Goal: Communication & Community: Participate in discussion

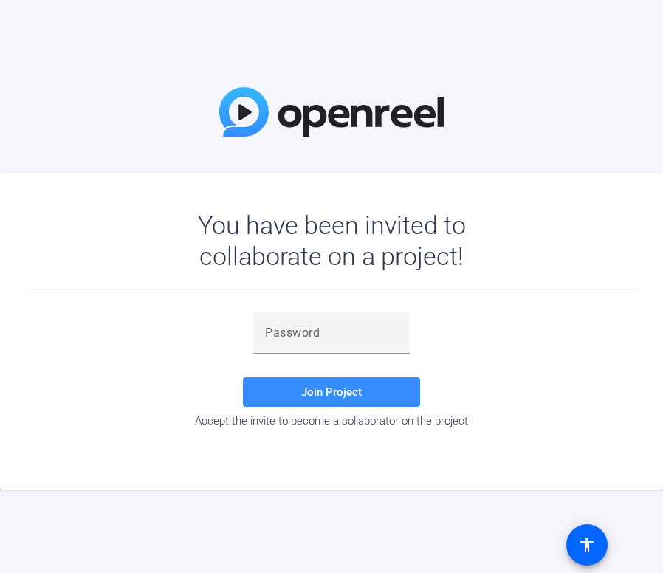
click at [35, 442] on div "Join Project Accept the invite to become a collaborator on the project" at bounding box center [332, 371] width 606 height 162
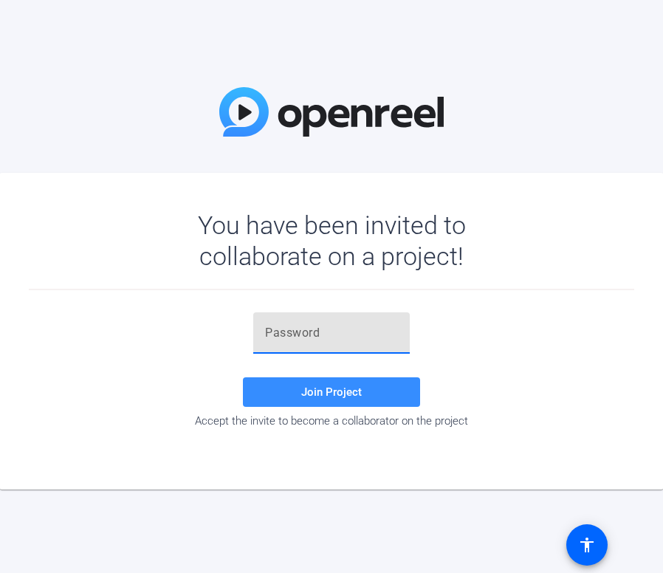
click at [297, 336] on input "text" at bounding box center [331, 333] width 133 height 18
paste input "14@a!Q"
type input "14@a!Q"
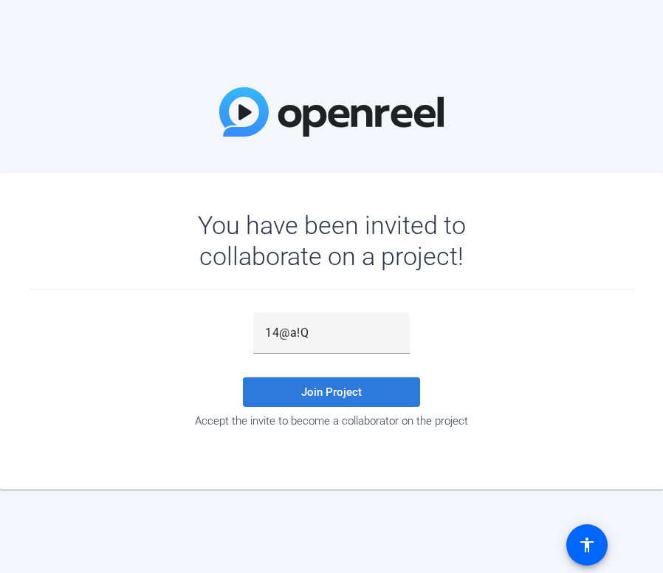
click at [313, 400] on span at bounding box center [331, 391] width 177 height 35
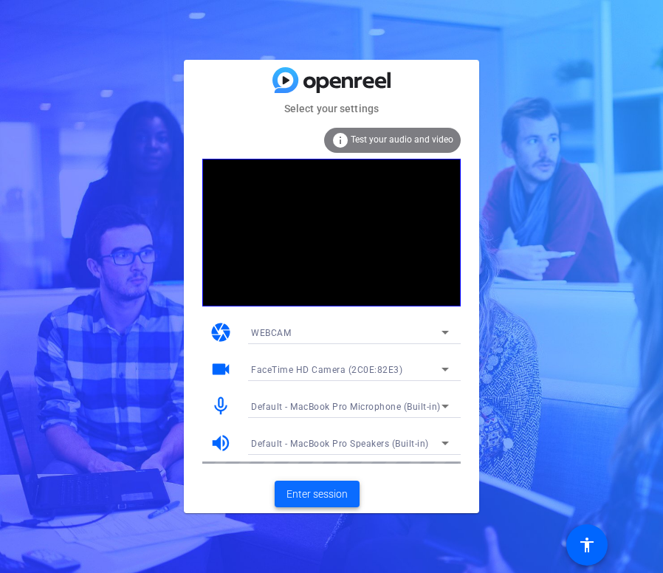
click at [320, 493] on span "Enter session" at bounding box center [317, 495] width 61 height 16
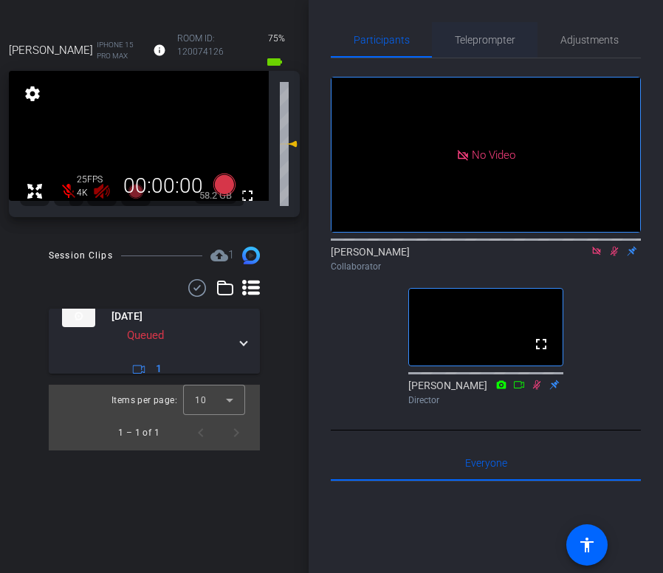
click at [470, 37] on span "Teleprompter" at bounding box center [485, 40] width 61 height 10
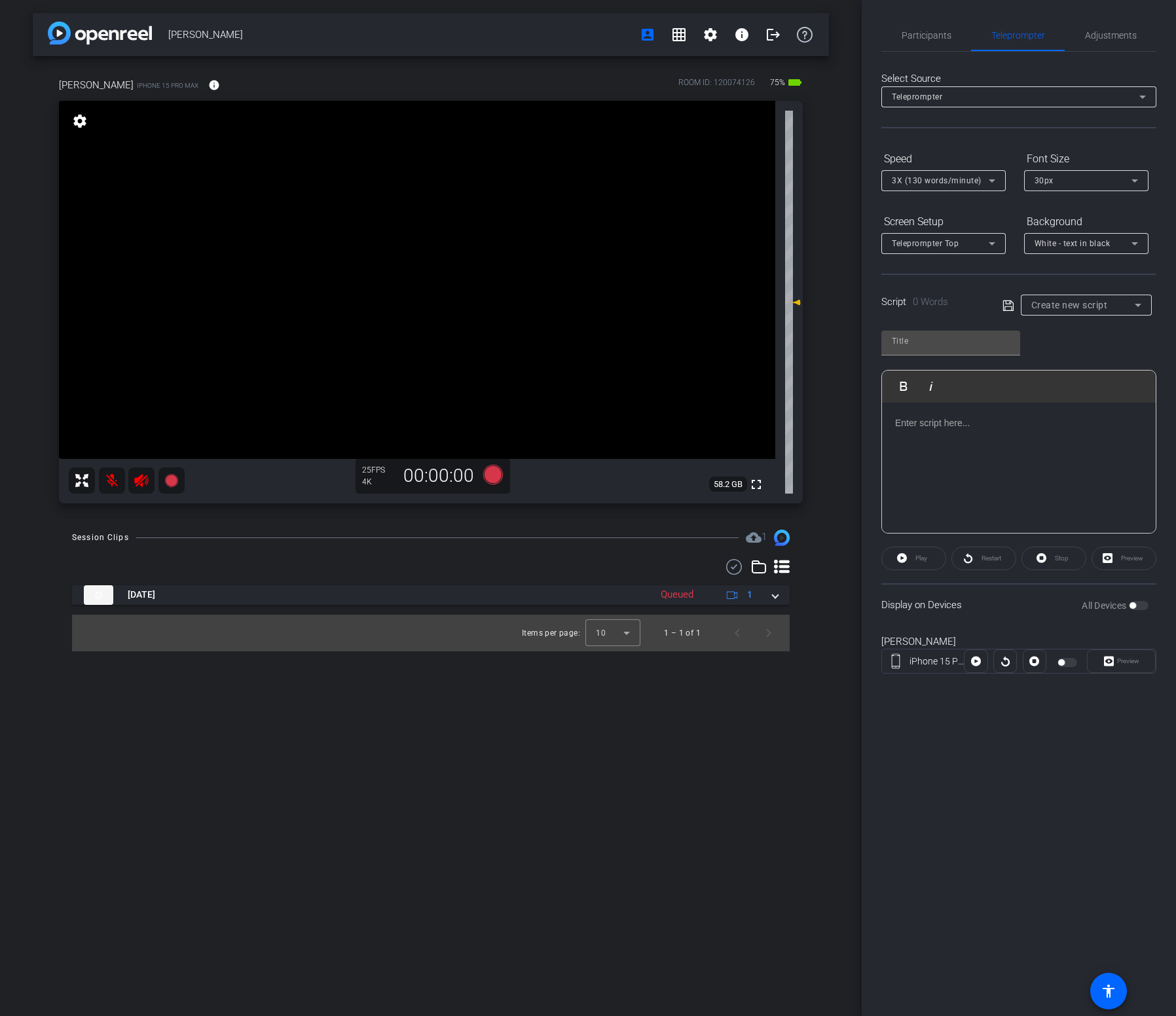
click at [588, 471] on div at bounding box center [1018, 468] width 274 height 131
click at [588, 434] on div at bounding box center [1018, 468] width 274 height 131
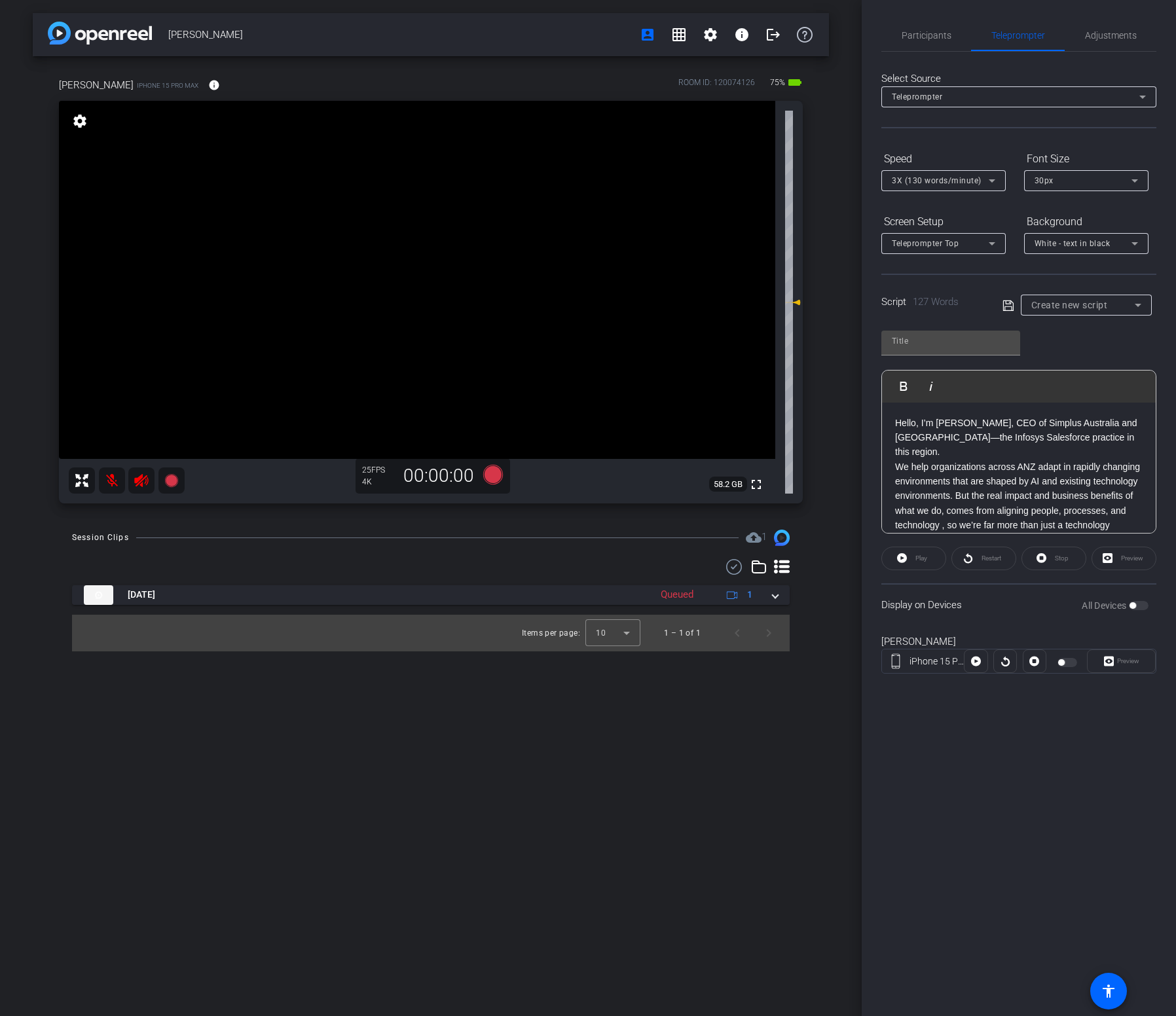
click at [588, 442] on div "Hello, I’m [PERSON_NAME], CEO of Simplus Australia and [GEOGRAPHIC_DATA]—the In…" at bounding box center [1018, 540] width 274 height 276
click at [588, 448] on span "We help organizations across ANZ adapt in rapidly changing environments that ar…" at bounding box center [1018, 524] width 246 height 201
click at [588, 504] on p "Hello, I’m [PERSON_NAME], CEO of Simplus Australia and [GEOGRAPHIC_DATA]—the In…" at bounding box center [1018, 503] width 247 height 278
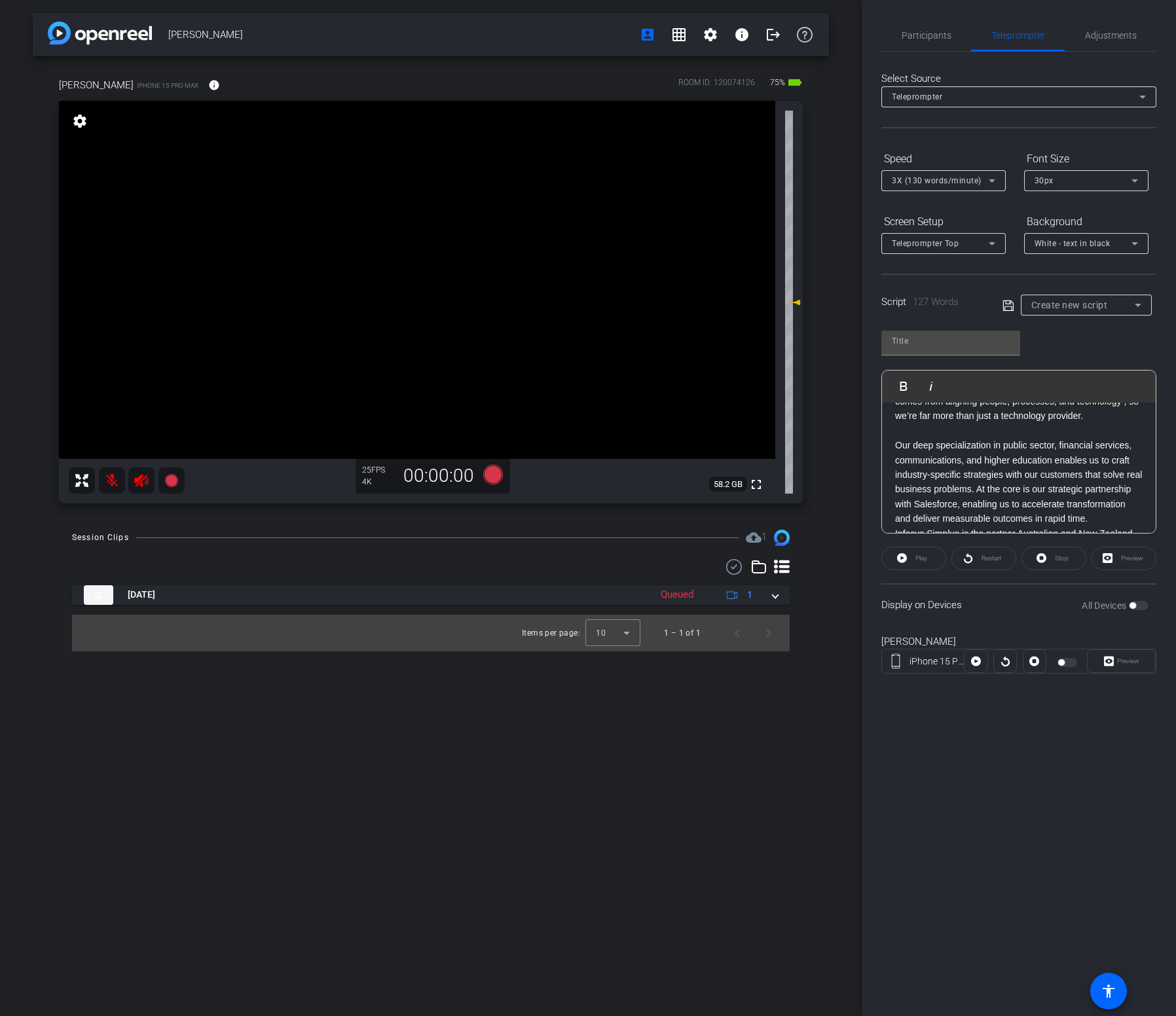
click at [588, 478] on span "Our deep specialization in public sector, financial services, communications, a…" at bounding box center [1018, 496] width 246 height 113
click at [588, 486] on p "Hello, I’m [PERSON_NAME], CEO of Simplus Australia and [GEOGRAPHIC_DATA]—the In…" at bounding box center [1018, 374] width 247 height 323
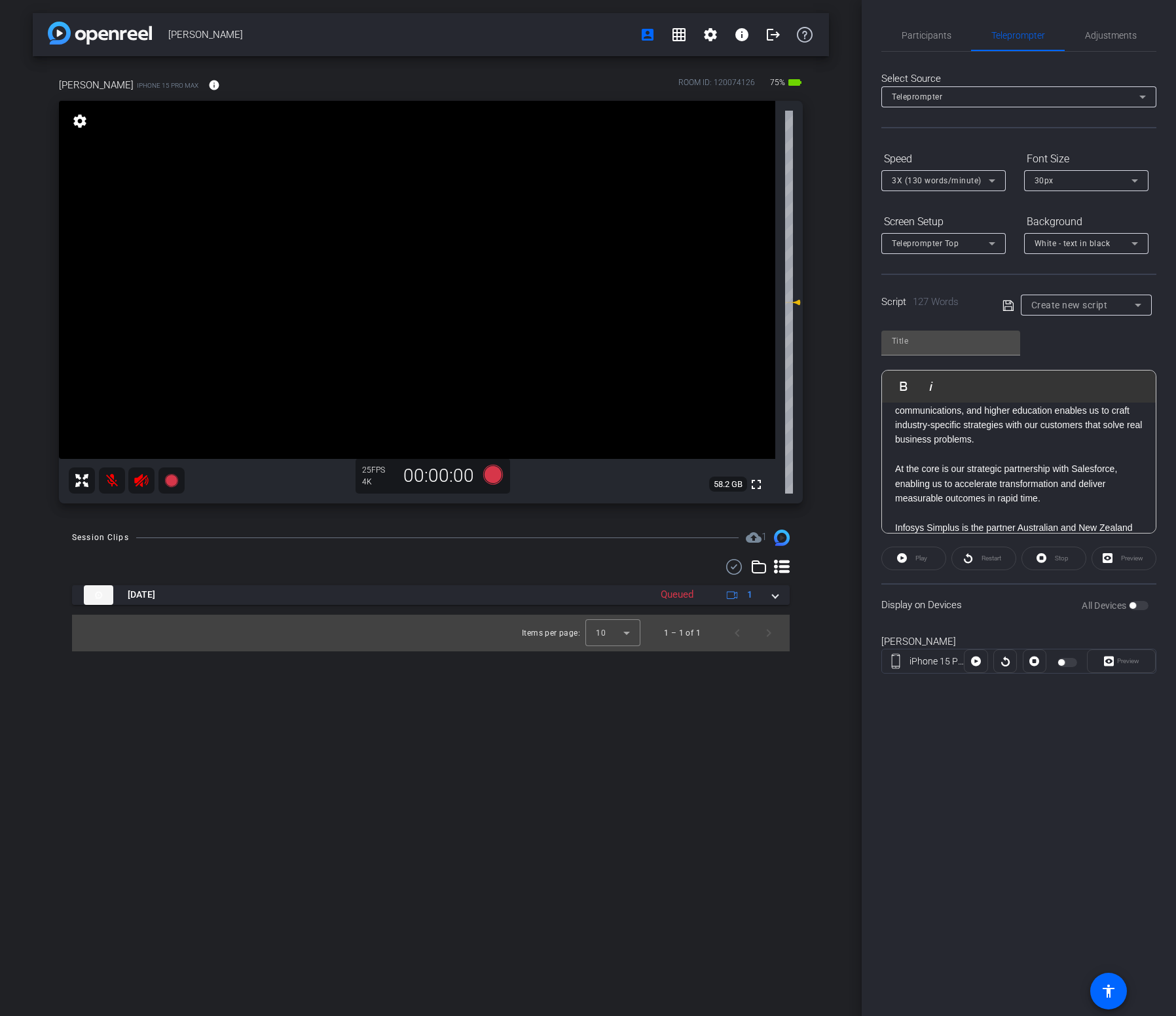
click at [588, 306] on icon at bounding box center [1008, 306] width 12 height 16
type input "Default title 405"
click at [570, 507] on div "[PERSON_NAME] Recd account_box grid_on settings info logout [PERSON_NAME] iPhon…" at bounding box center [431, 508] width 861 height 1016
click at [524, 507] on div "[PERSON_NAME] Recd account_box grid_on settings info logout [PERSON_NAME] iPhon…" at bounding box center [431, 508] width 861 height 1016
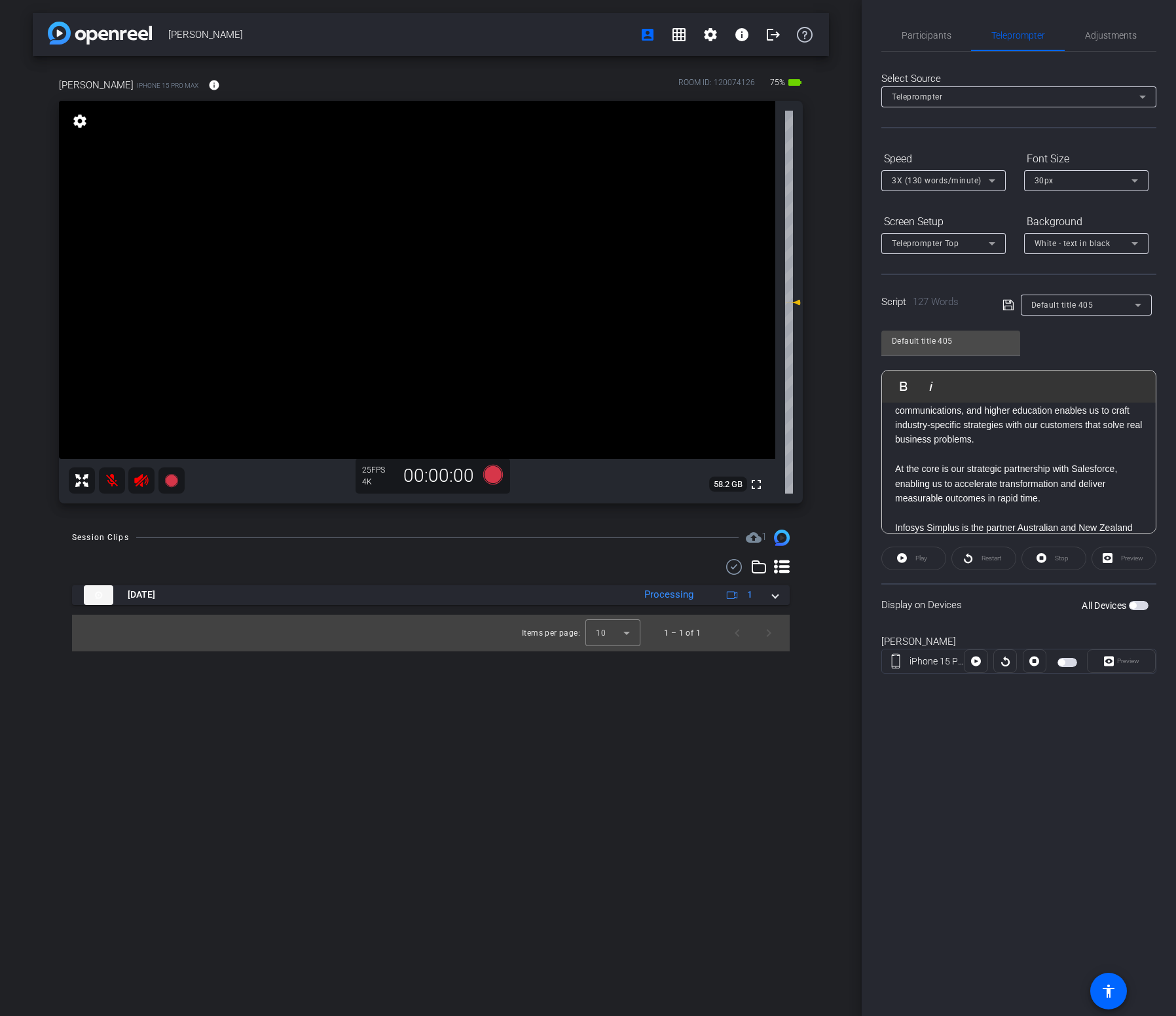
click at [588, 507] on span "button" at bounding box center [1138, 606] width 19 height 9
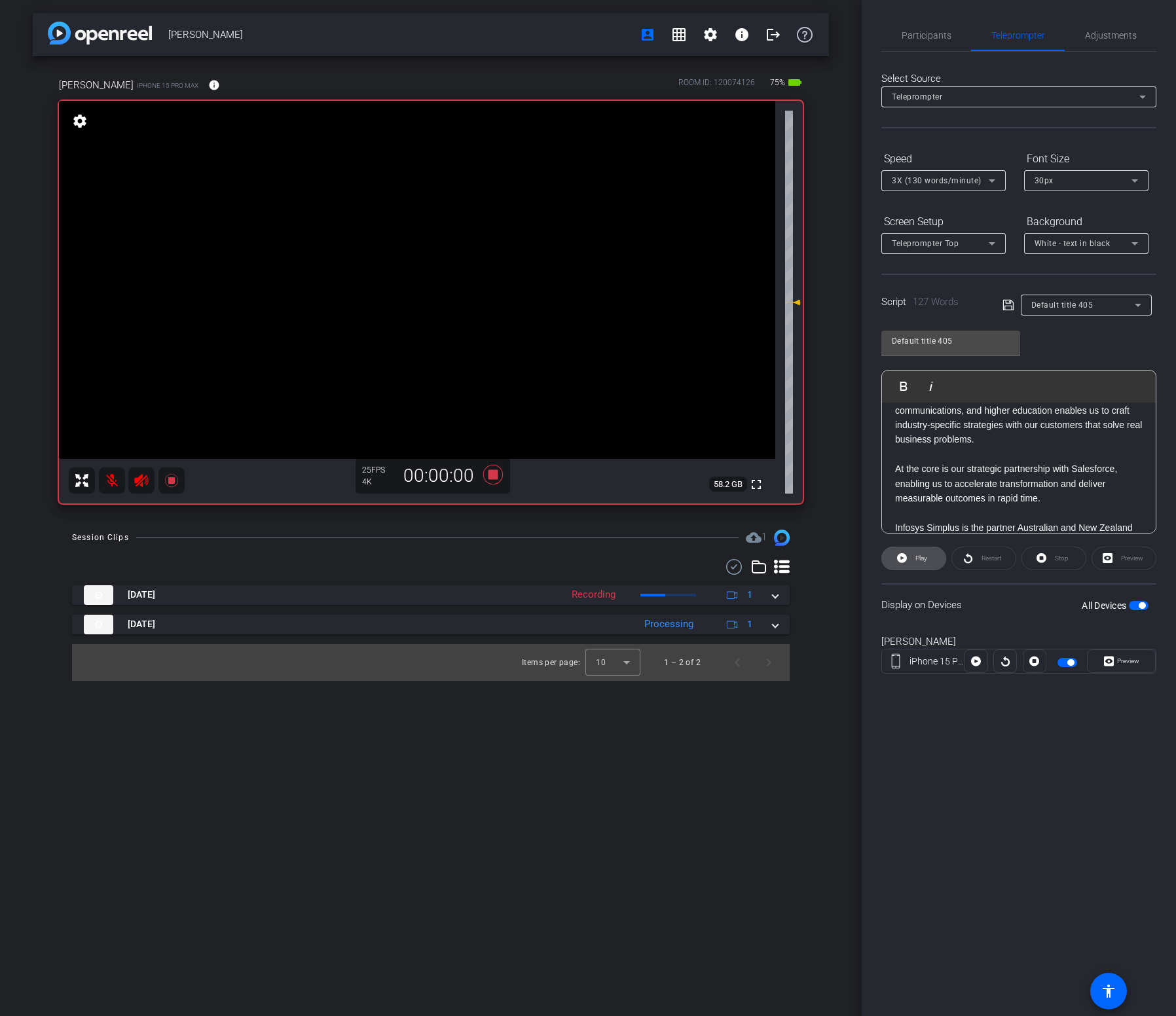
click at [588, 507] on span at bounding box center [914, 558] width 64 height 31
click at [588, 507] on div "[PERSON_NAME] Recd account_box grid_on settings info logout [PERSON_NAME] iPhon…" at bounding box center [431, 508] width 861 height 1016
click at [588, 507] on span "Preview" at bounding box center [1127, 661] width 22 height 7
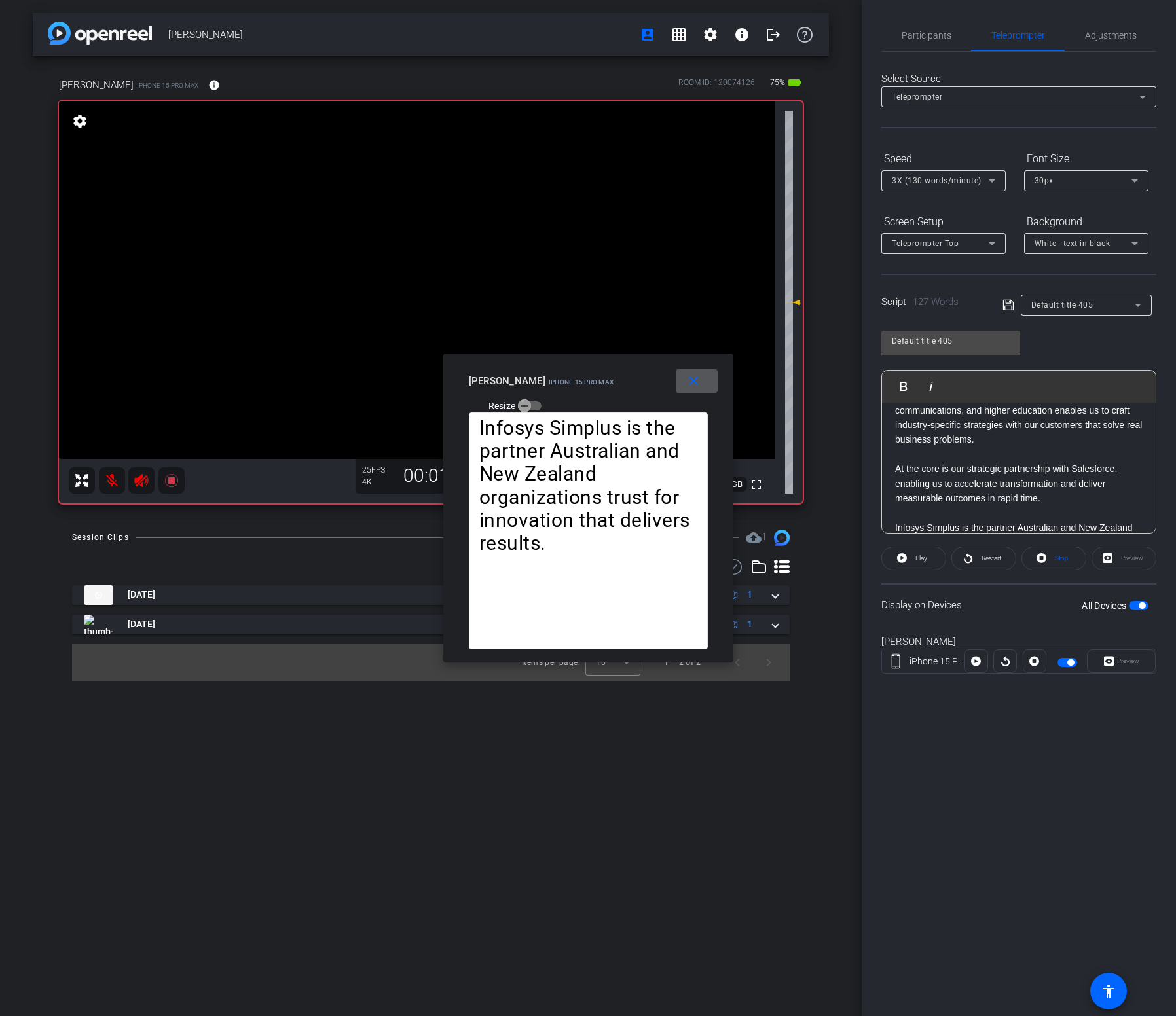
click at [588, 467] on div at bounding box center [789, 302] width 8 height 399
click at [588, 300] on video at bounding box center [417, 280] width 716 height 358
click at [588, 390] on span at bounding box center [696, 380] width 42 height 31
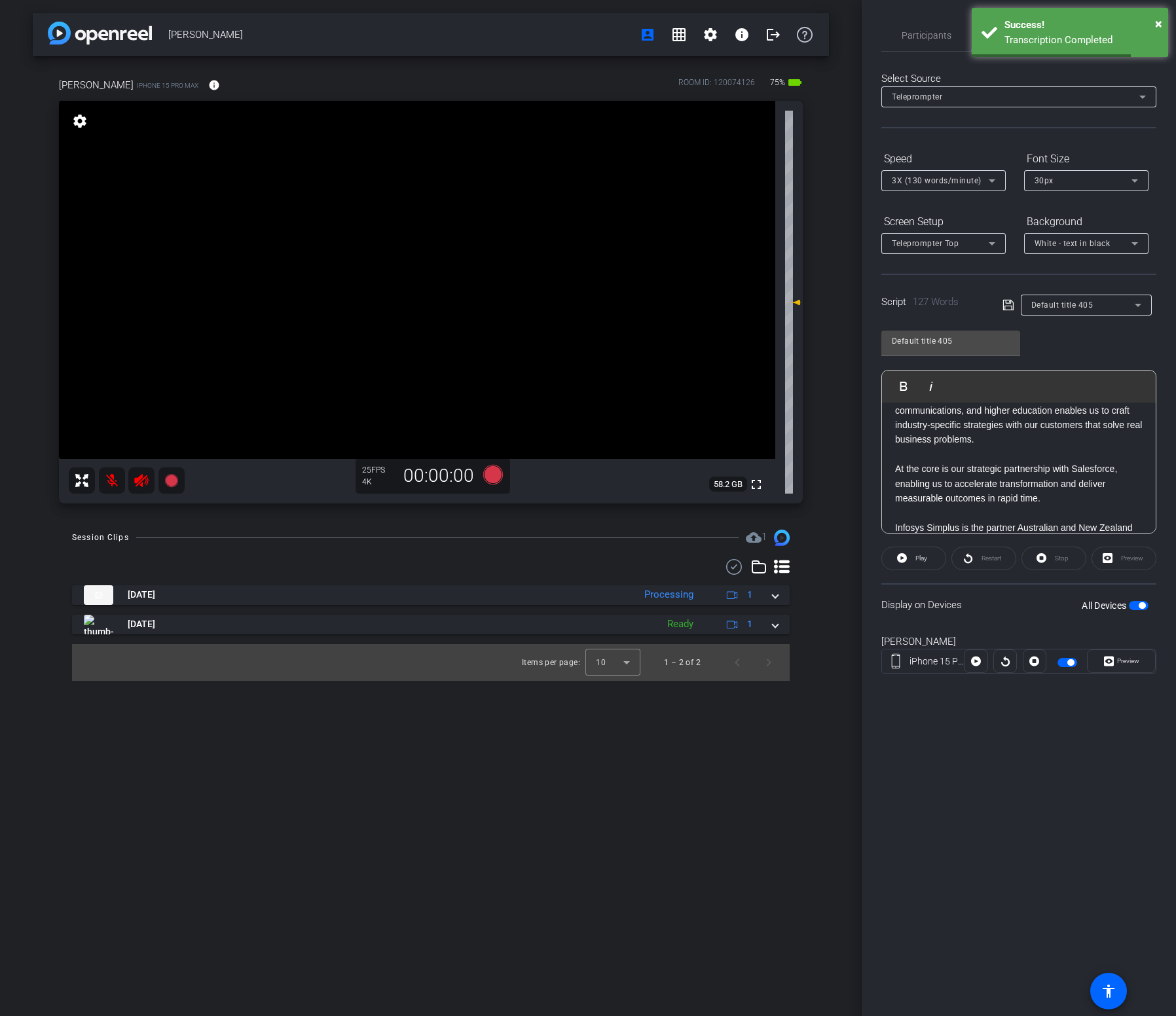
click at [523, 507] on div "[PERSON_NAME] Recd account_box grid_on settings info logout [PERSON_NAME] iPhon…" at bounding box center [431, 508] width 861 height 1016
click at [588, 496] on p "Hello, I’m [PERSON_NAME], CEO of Simplus Australia and [GEOGRAPHIC_DATA]—the In…" at bounding box center [1018, 381] width 247 height 337
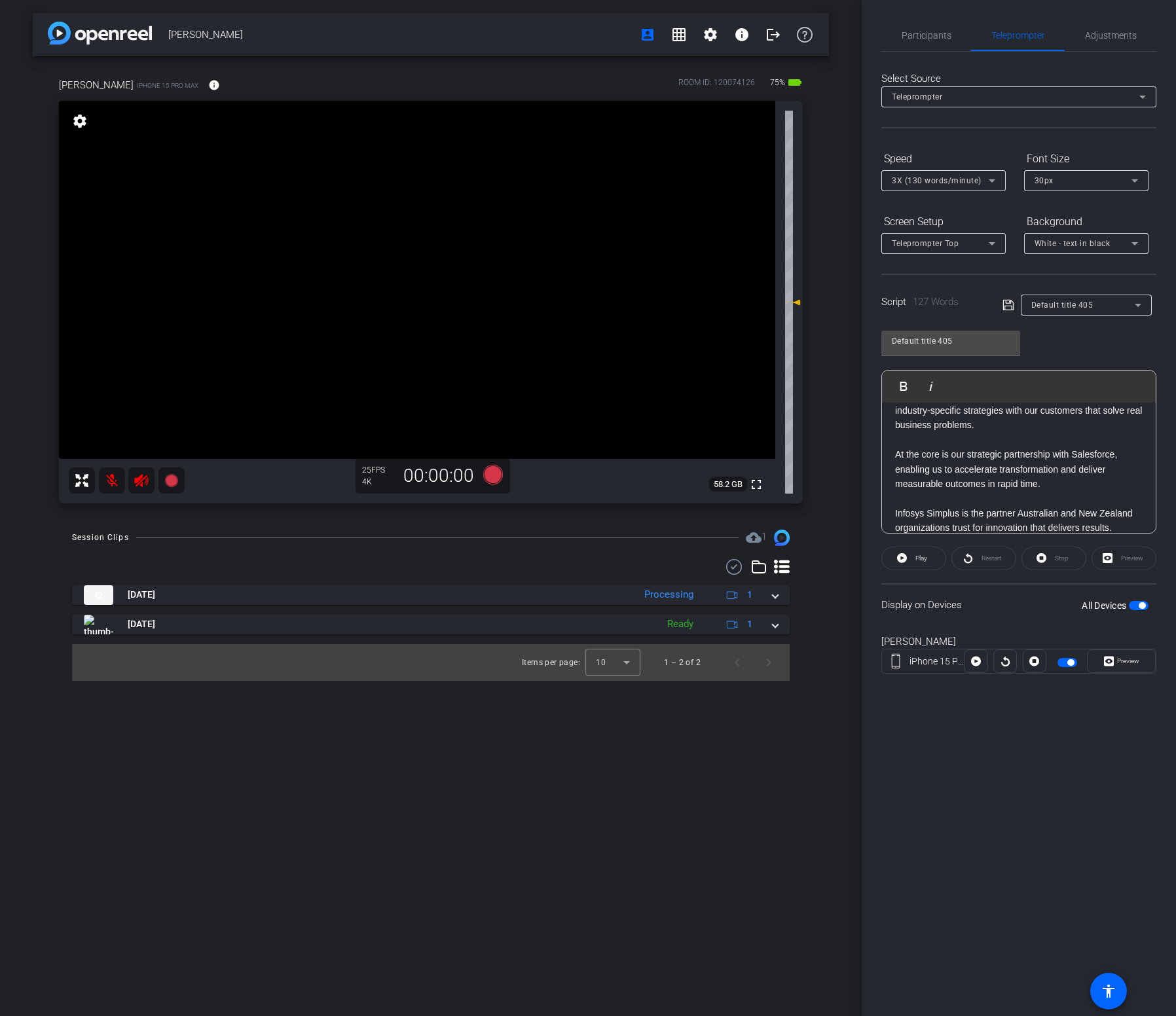
click at [588, 507] on p "Hello, I’m [PERSON_NAME], CEO of Simplus Australia and [GEOGRAPHIC_DATA]—the In…" at bounding box center [1018, 367] width 247 height 337
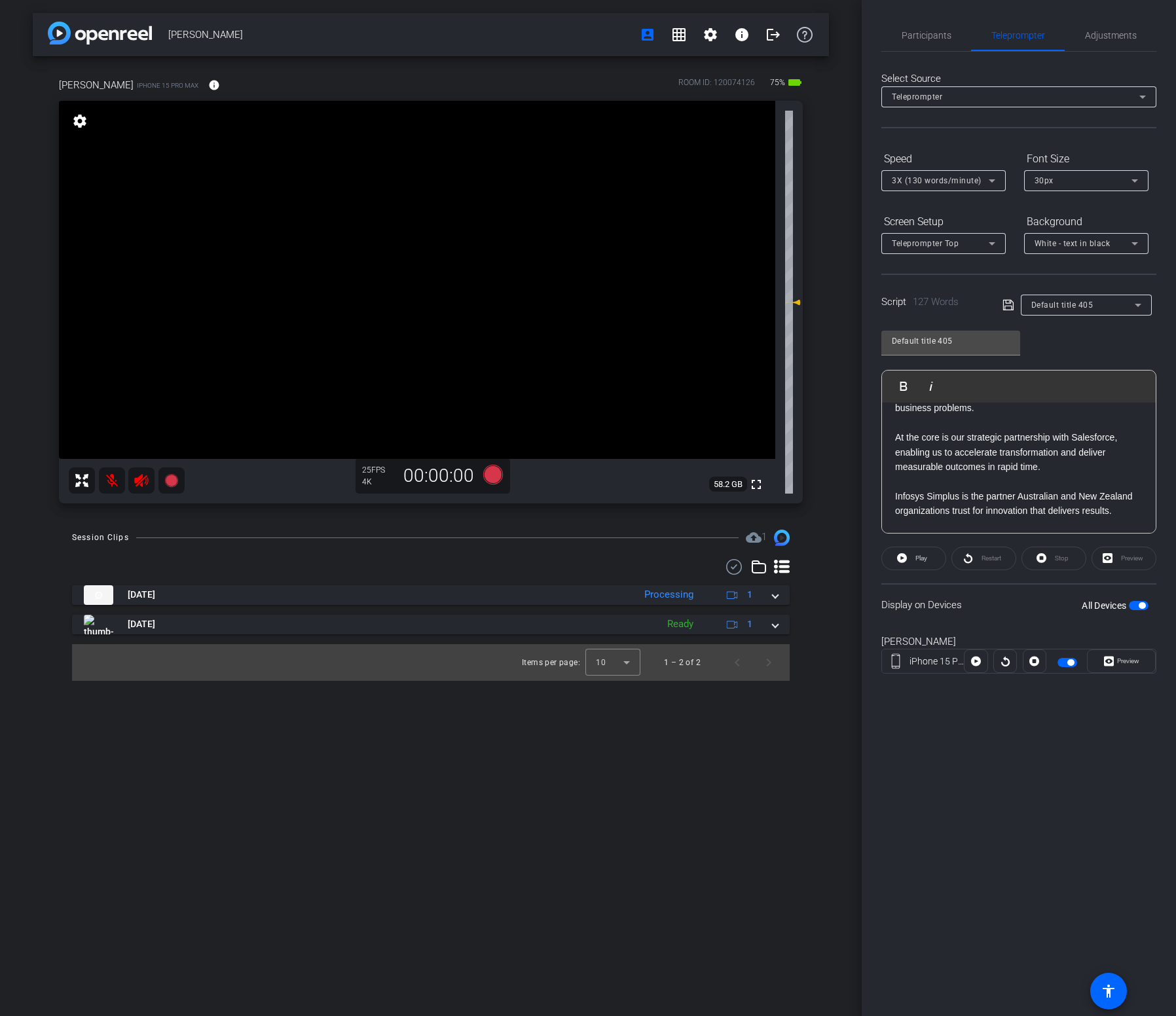
scroll to position [293, 0]
click at [588, 479] on em "At Dreamforce 2025, I look forward to sharing how we are co-creating the next p…" at bounding box center [1015, 511] width 240 height 69
click at [588, 507] on span "button" at bounding box center [1138, 606] width 19 height 9
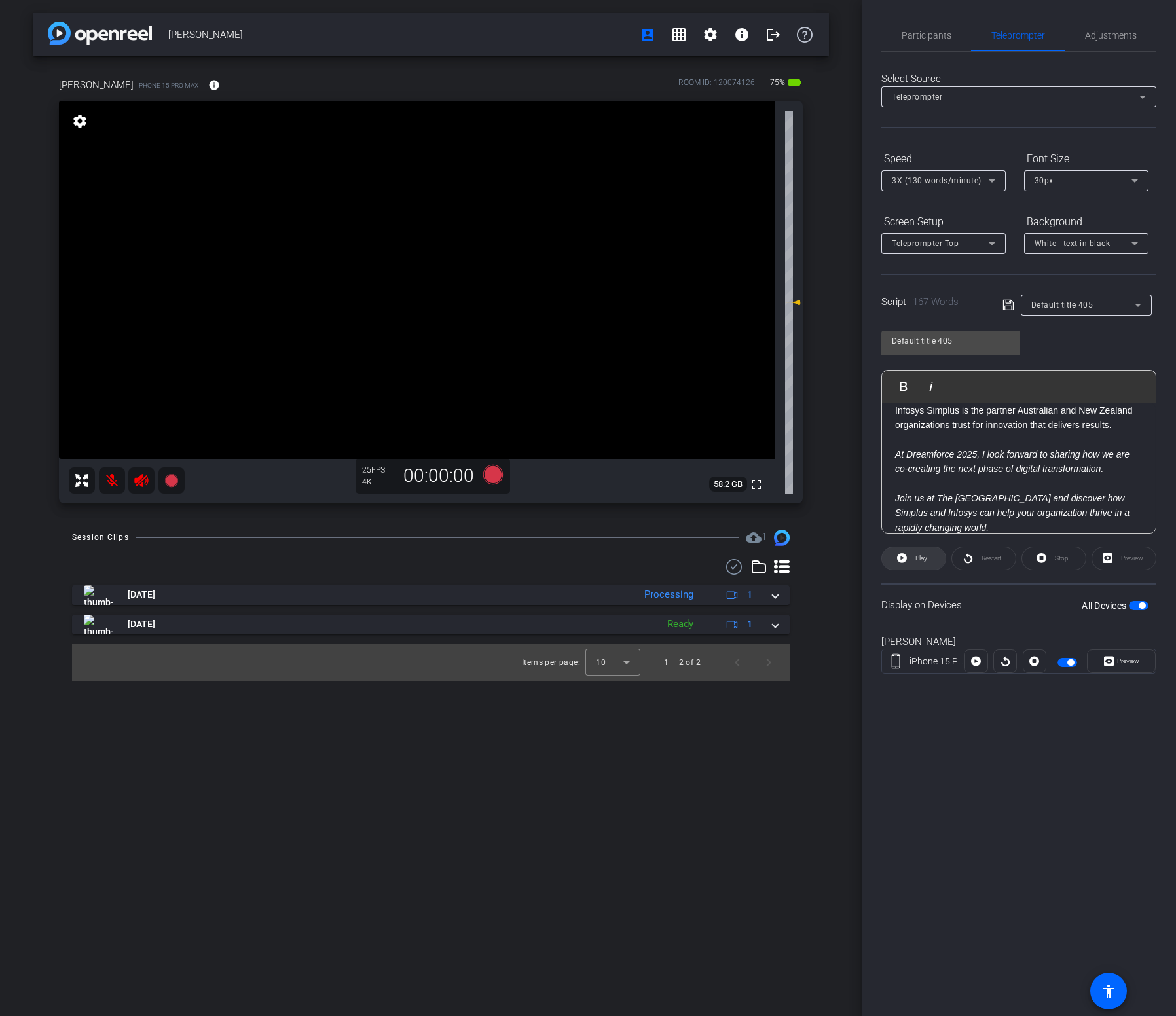
click at [588, 507] on span "Play" at bounding box center [921, 559] width 12 height 7
click at [588, 507] on div "[PERSON_NAME] Recd account_box grid_on settings info logout [PERSON_NAME] iPhon…" at bounding box center [431, 508] width 861 height 1016
click at [588, 507] on div "Preview" at bounding box center [1121, 661] width 69 height 24
click at [588, 507] on div "Preview" at bounding box center [1123, 559] width 65 height 24
click at [588, 507] on div "Participants Teleprompter Adjustments [PERSON_NAME] Collaborator [PERSON_NAME] …" at bounding box center [1018, 508] width 315 height 1016
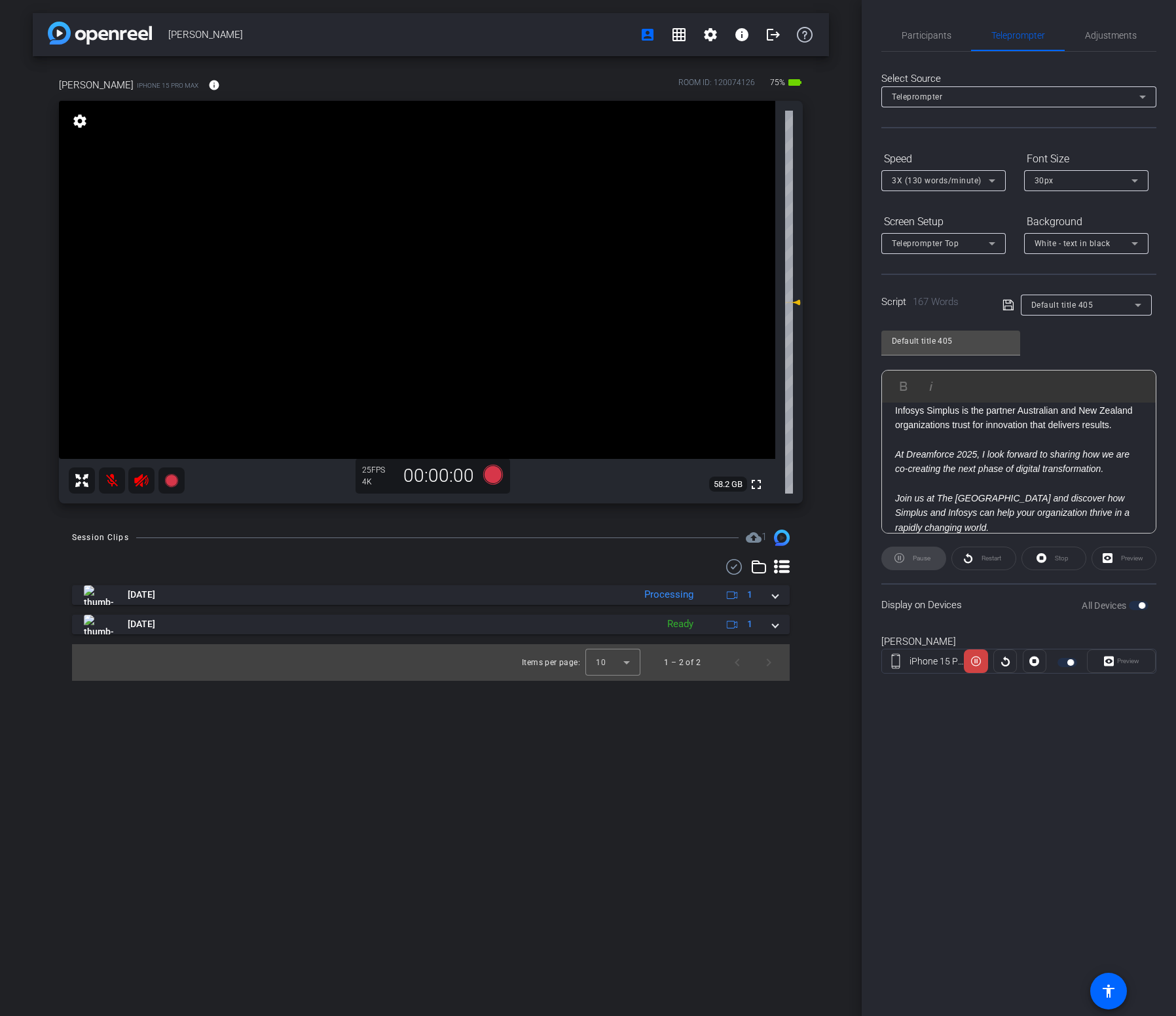
click at [588, 507] on div "Preview" at bounding box center [1121, 661] width 69 height 24
click at [588, 493] on em "Join us at The [GEOGRAPHIC_DATA] and discover how Simplus and Infosys can help …" at bounding box center [1012, 512] width 234 height 40
click at [588, 507] on div "Participants Teleprompter Adjustments [PERSON_NAME] Collaborator [PERSON_NAME] …" at bounding box center [1018, 508] width 315 height 1016
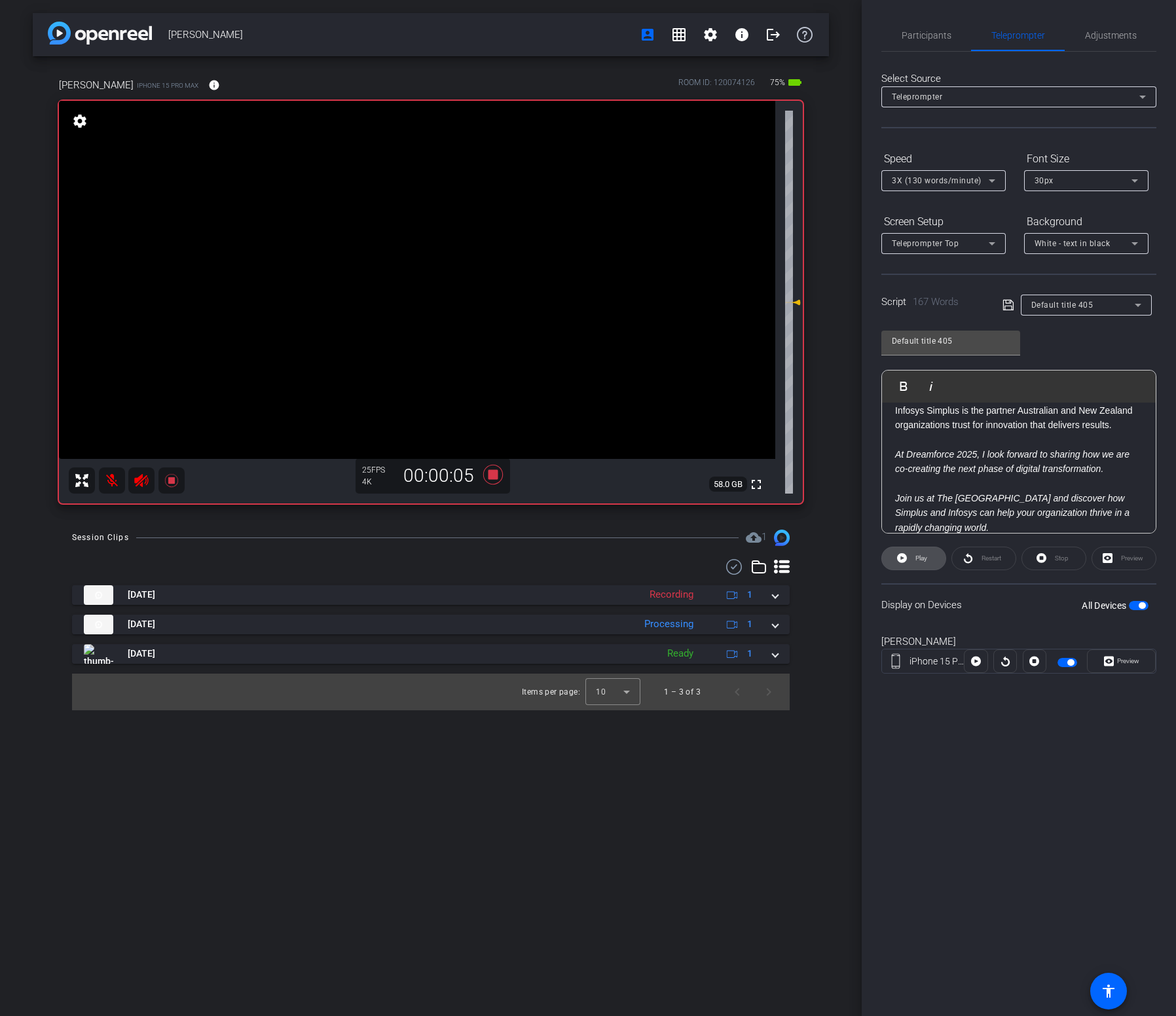
click at [588, 507] on span "Play" at bounding box center [919, 559] width 15 height 19
click at [588, 507] on div "[PERSON_NAME] Recd account_box grid_on settings info logout [PERSON_NAME] iPhon…" at bounding box center [431, 508] width 861 height 1016
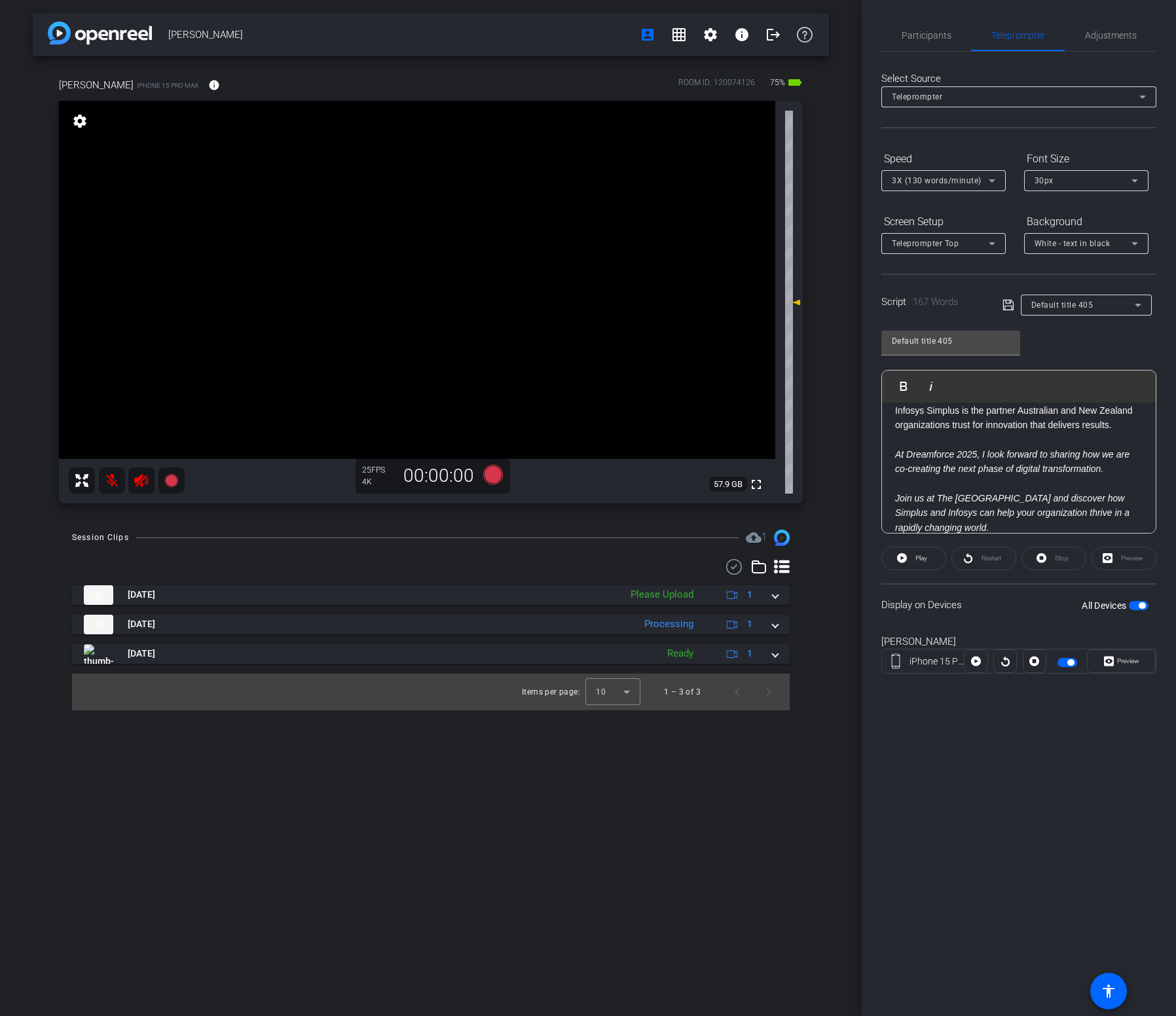
click at [588, 507] on div "[PERSON_NAME] Recd account_box grid_on settings info logout [PERSON_NAME] iPhon…" at bounding box center [431, 508] width 861 height 1016
click at [487, 507] on div "[PERSON_NAME] Recd account_box grid_on settings info logout [PERSON_NAME] iPhon…" at bounding box center [431, 508] width 861 height 1016
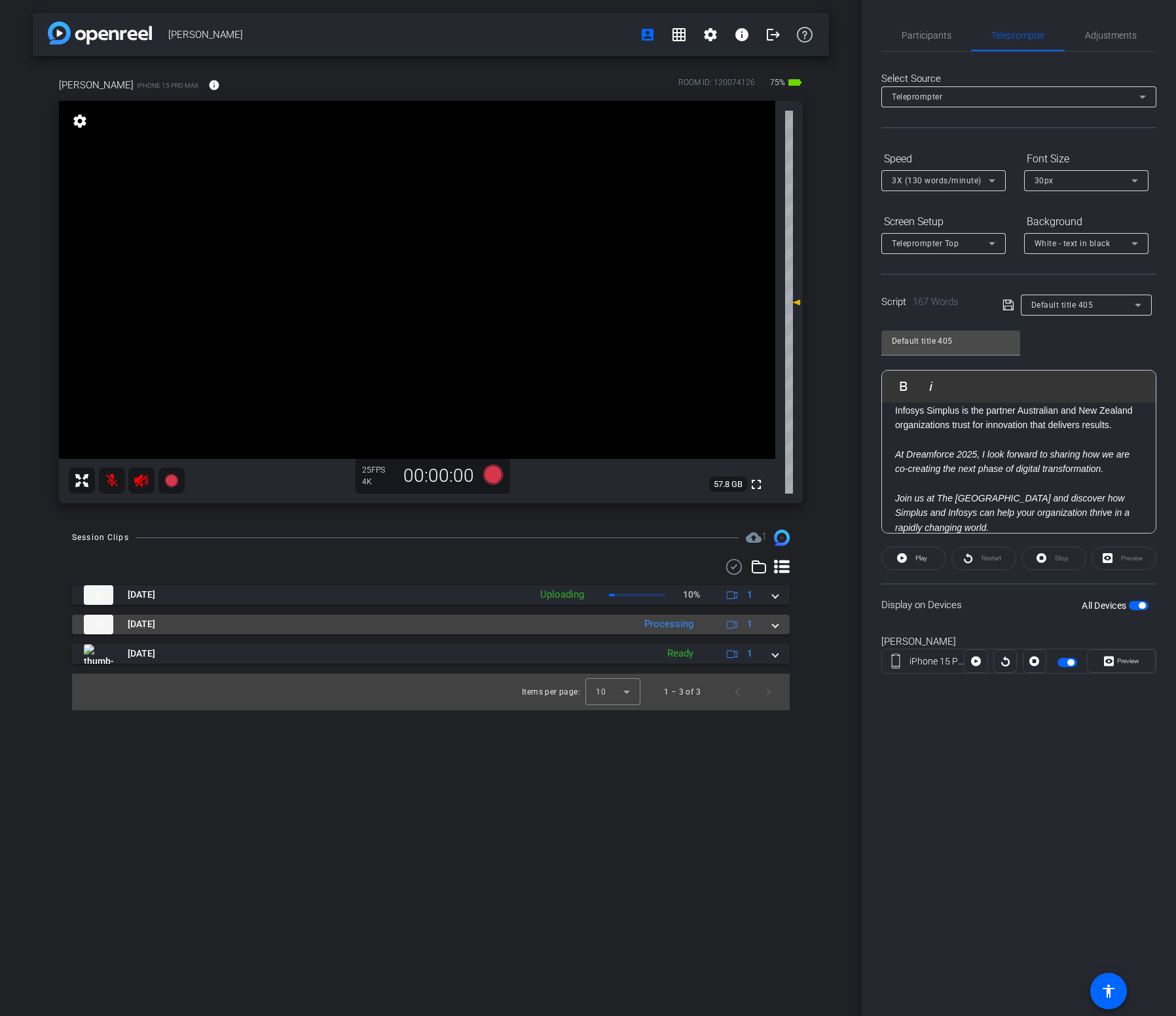
click at [588, 507] on mat-expansion-panel-header "[DATE] Processing 1" at bounding box center [431, 625] width 718 height 20
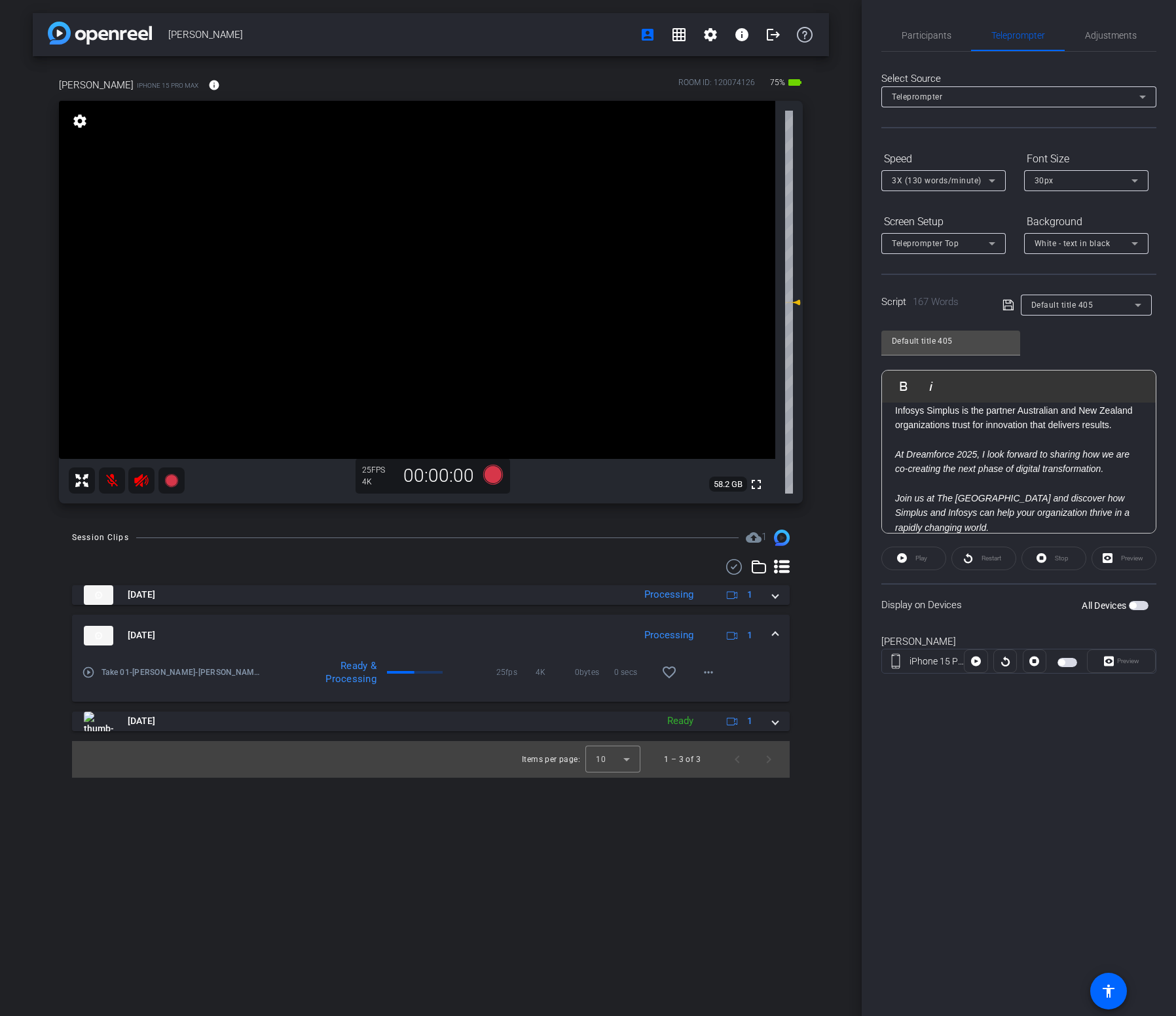
click at [531, 507] on div "[PERSON_NAME] Recd account_box grid_on settings info logout [PERSON_NAME] iPhon…" at bounding box center [431, 508] width 861 height 1016
click at [588, 507] on span at bounding box center [775, 595] width 5 height 14
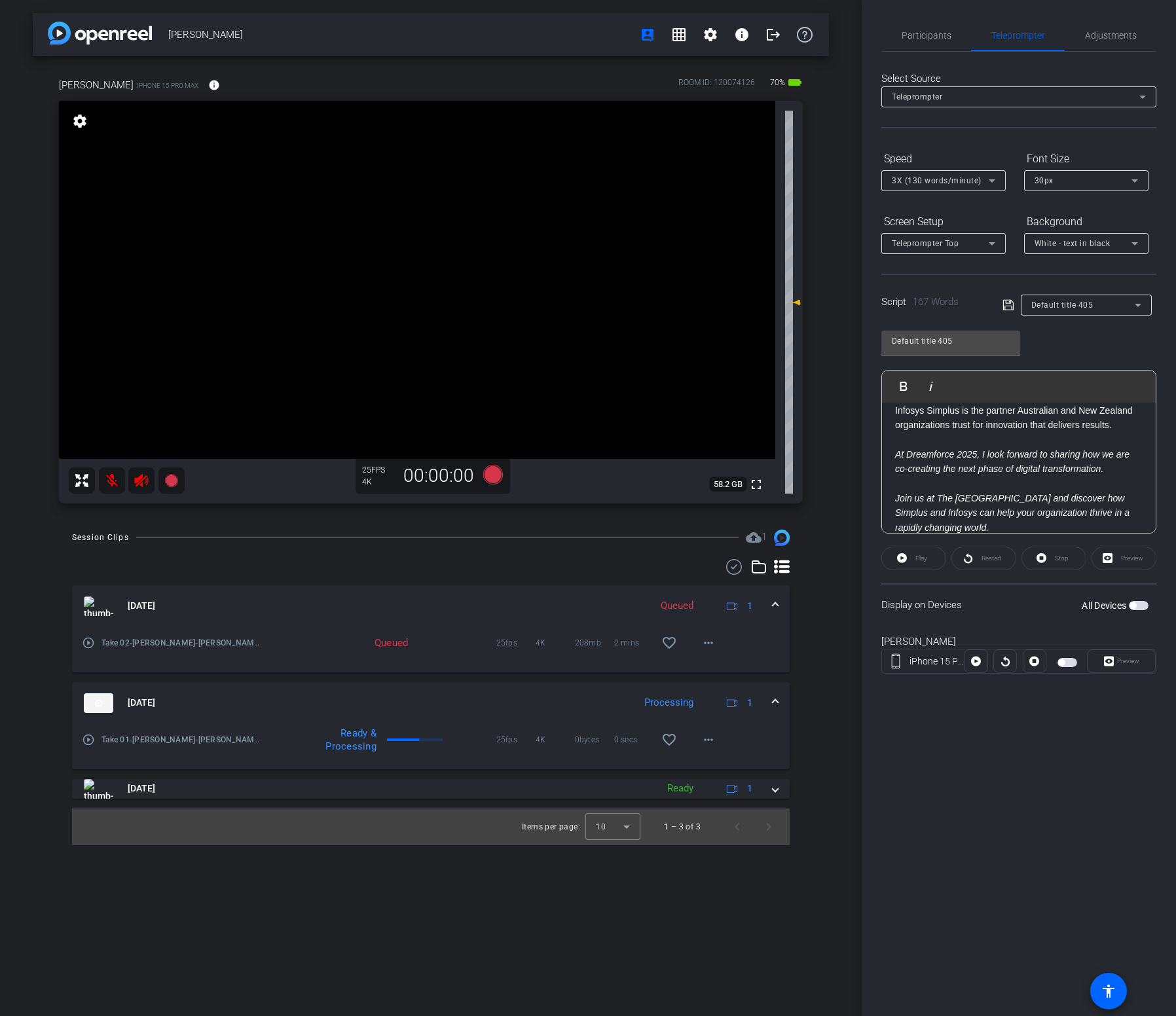
click at [588, 453] on video at bounding box center [417, 280] width 716 height 358
click at [582, 507] on div "[PERSON_NAME] Recd account_box grid_on settings info logout [PERSON_NAME] iPhon…" at bounding box center [431, 508] width 861 height 1016
click at [588, 507] on span "button" at bounding box center [1138, 606] width 19 height 9
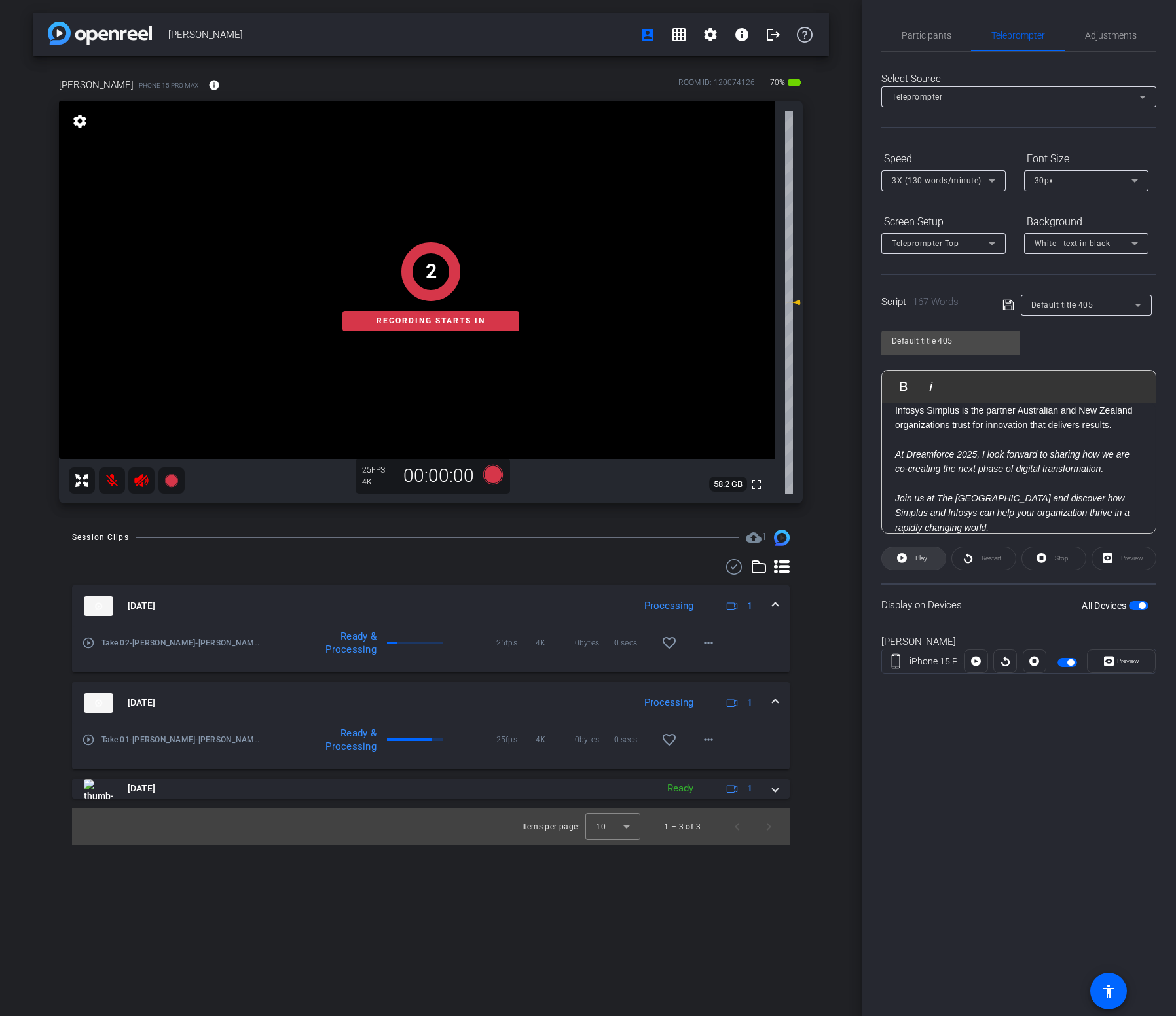
click at [588, 507] on icon at bounding box center [901, 558] width 10 height 16
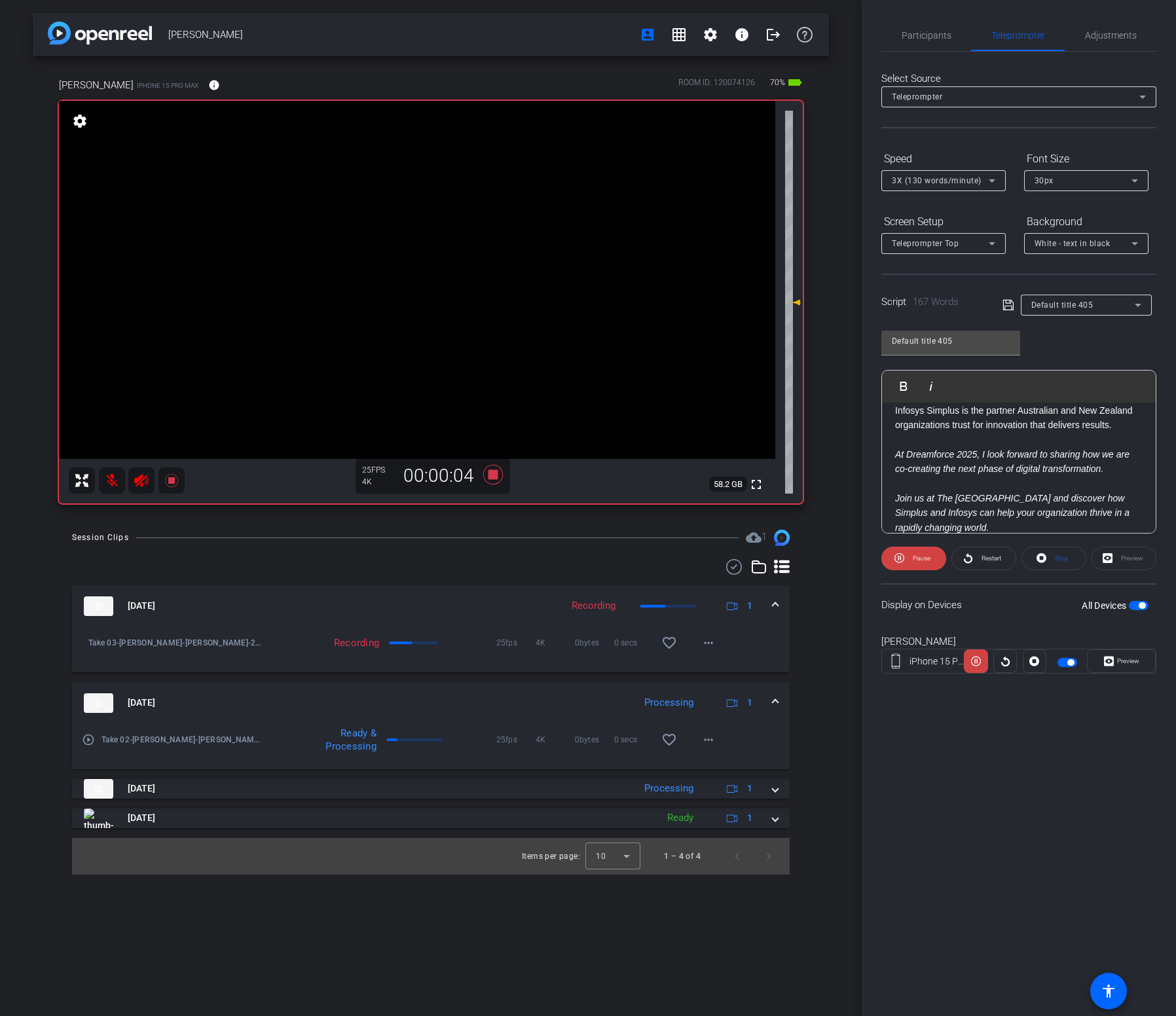
click at [588, 507] on div "Participants Teleprompter Adjustments [PERSON_NAME] Collaborator [PERSON_NAME] …" at bounding box center [1018, 508] width 315 height 1016
click at [542, 507] on mat-expansion-panel-header "[DATE] Recording 1" at bounding box center [431, 606] width 718 height 42
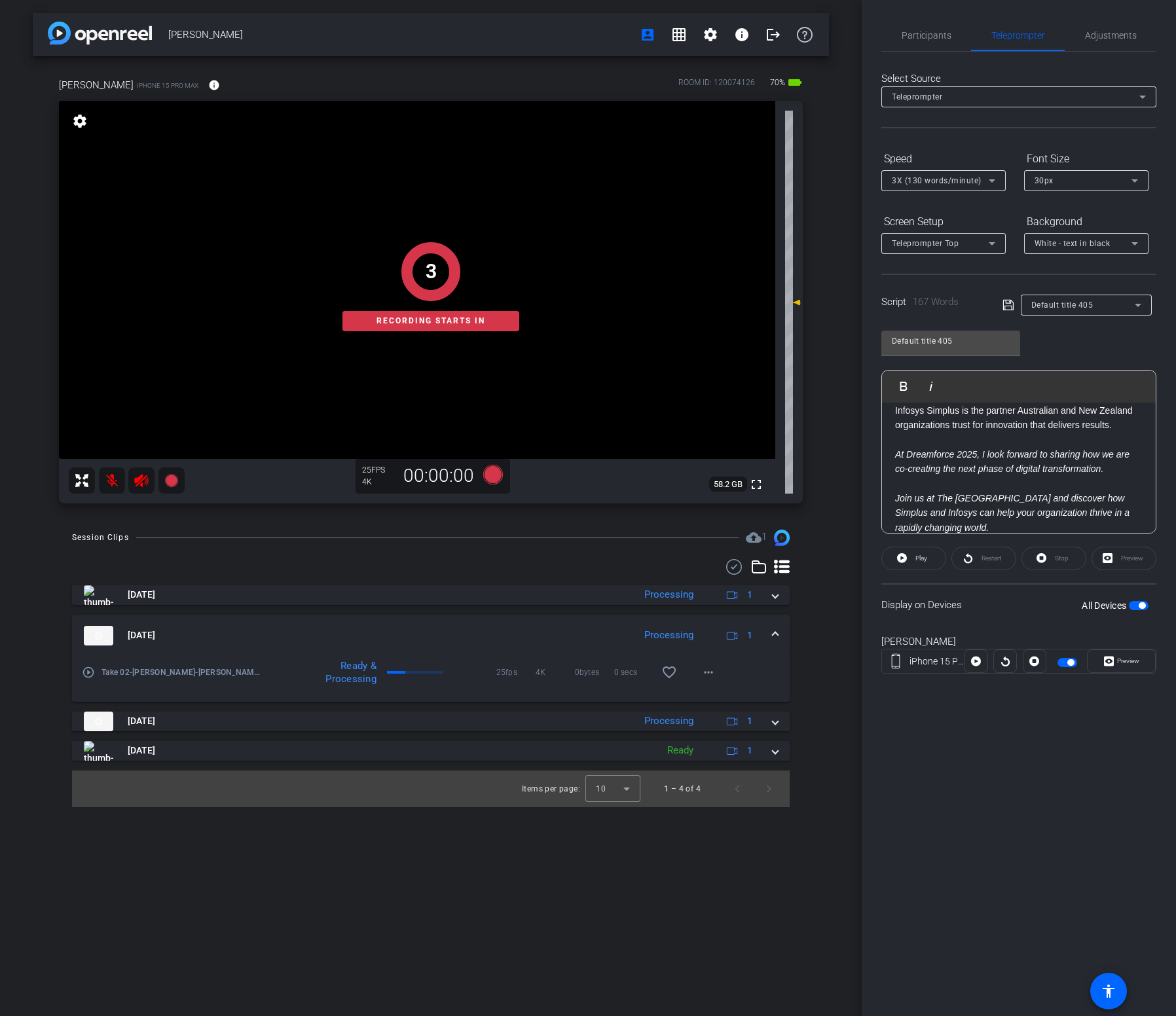
click at [588, 507] on div "Participants Teleprompter Adjustments [PERSON_NAME] Collaborator [PERSON_NAME] …" at bounding box center [1018, 508] width 315 height 1016
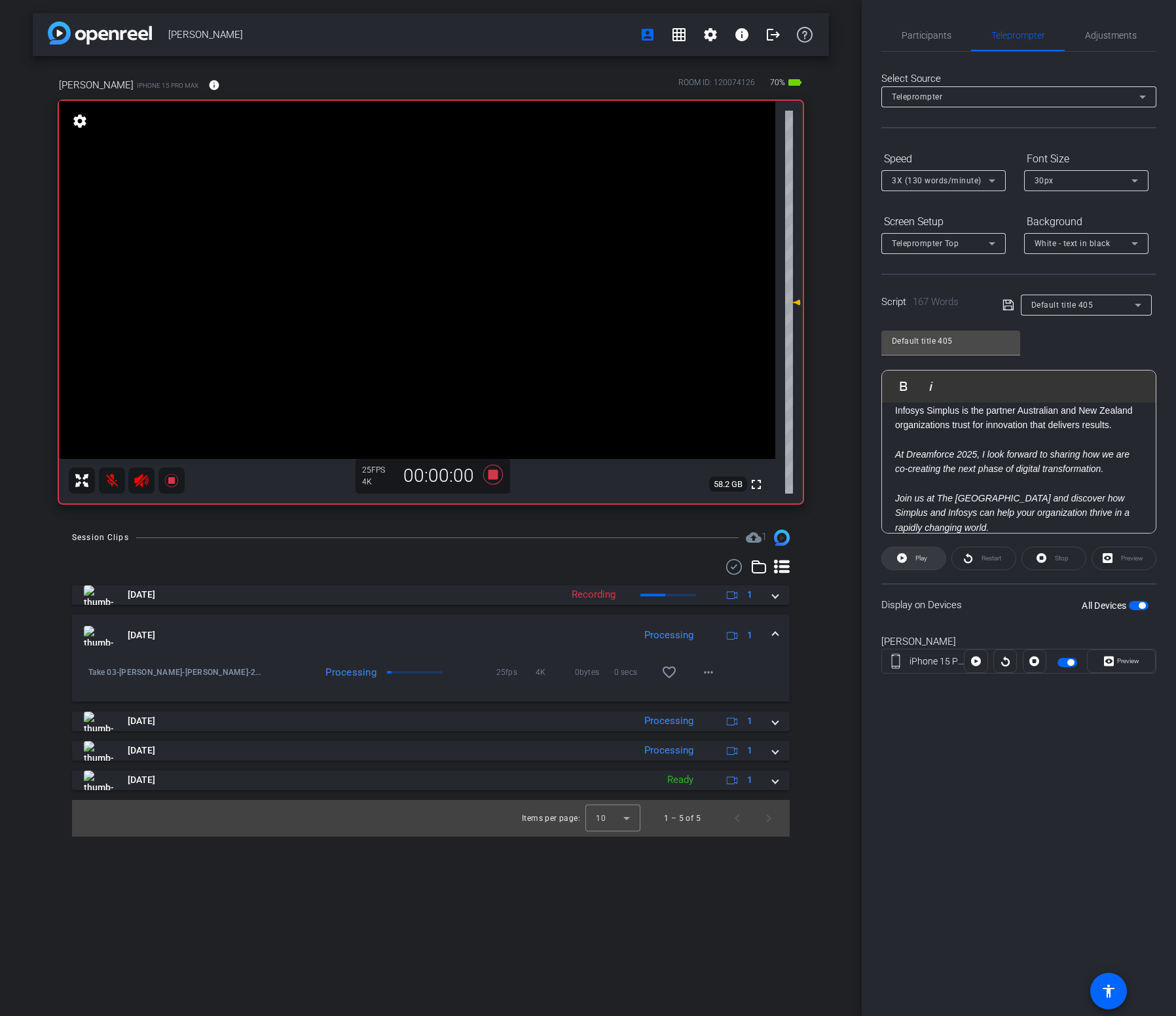
click at [588, 507] on span at bounding box center [914, 558] width 64 height 31
click at [453, 507] on div "Session Clips cloud_upload 1 [DATE] Recording 1 Take 04-[PERSON_NAME]-[PERSON_N…" at bounding box center [431, 684] width 796 height 307
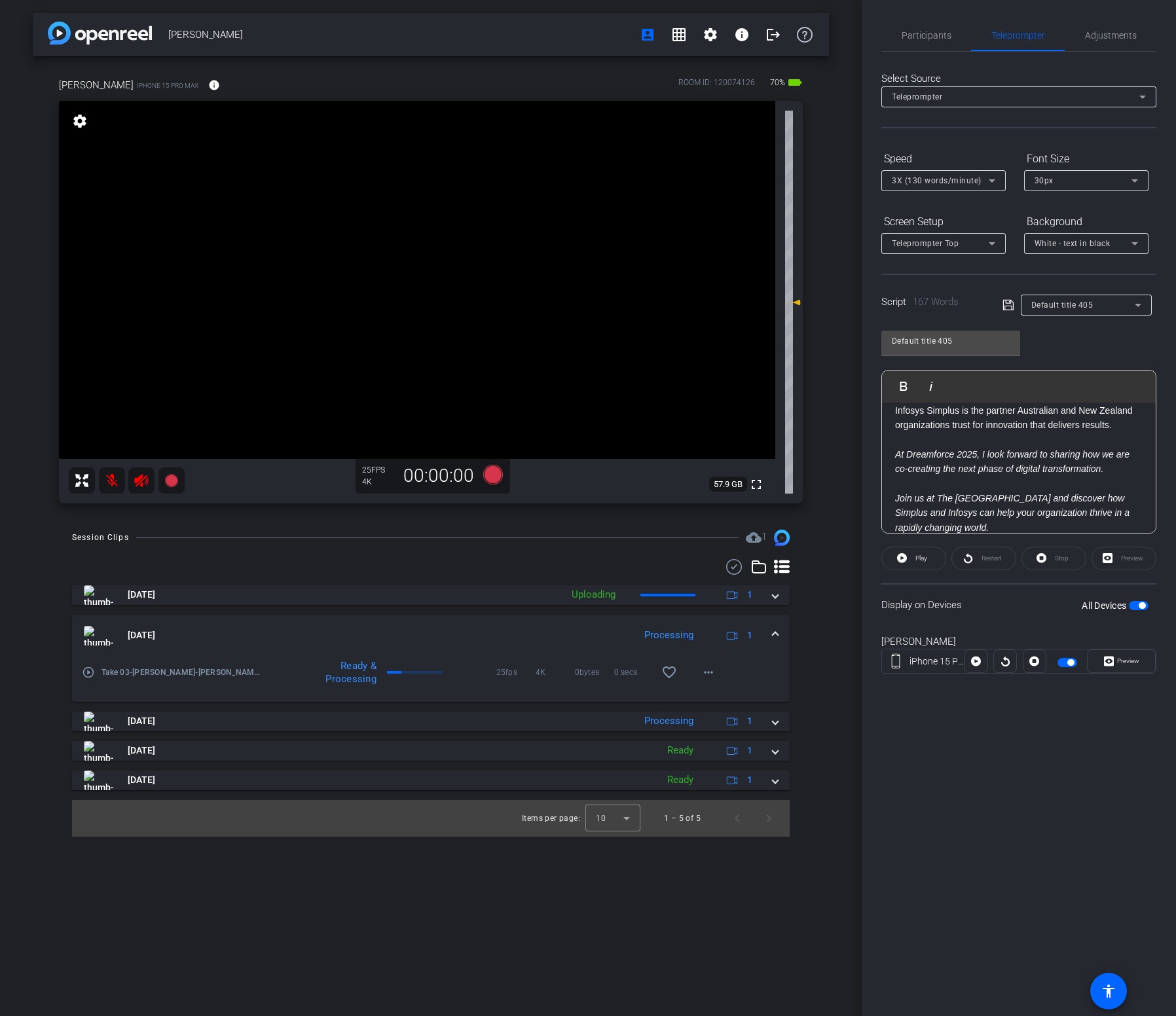
click at [513, 507] on div at bounding box center [438, 537] width 603 height 1
click at [452, 507] on div "[PERSON_NAME] Recd account_box grid_on settings info logout [PERSON_NAME] iPhon…" at bounding box center [431, 508] width 861 height 1016
click at [588, 507] on div "[PERSON_NAME] Recd account_box grid_on settings info logout [PERSON_NAME] iPhon…" at bounding box center [431, 508] width 861 height 1016
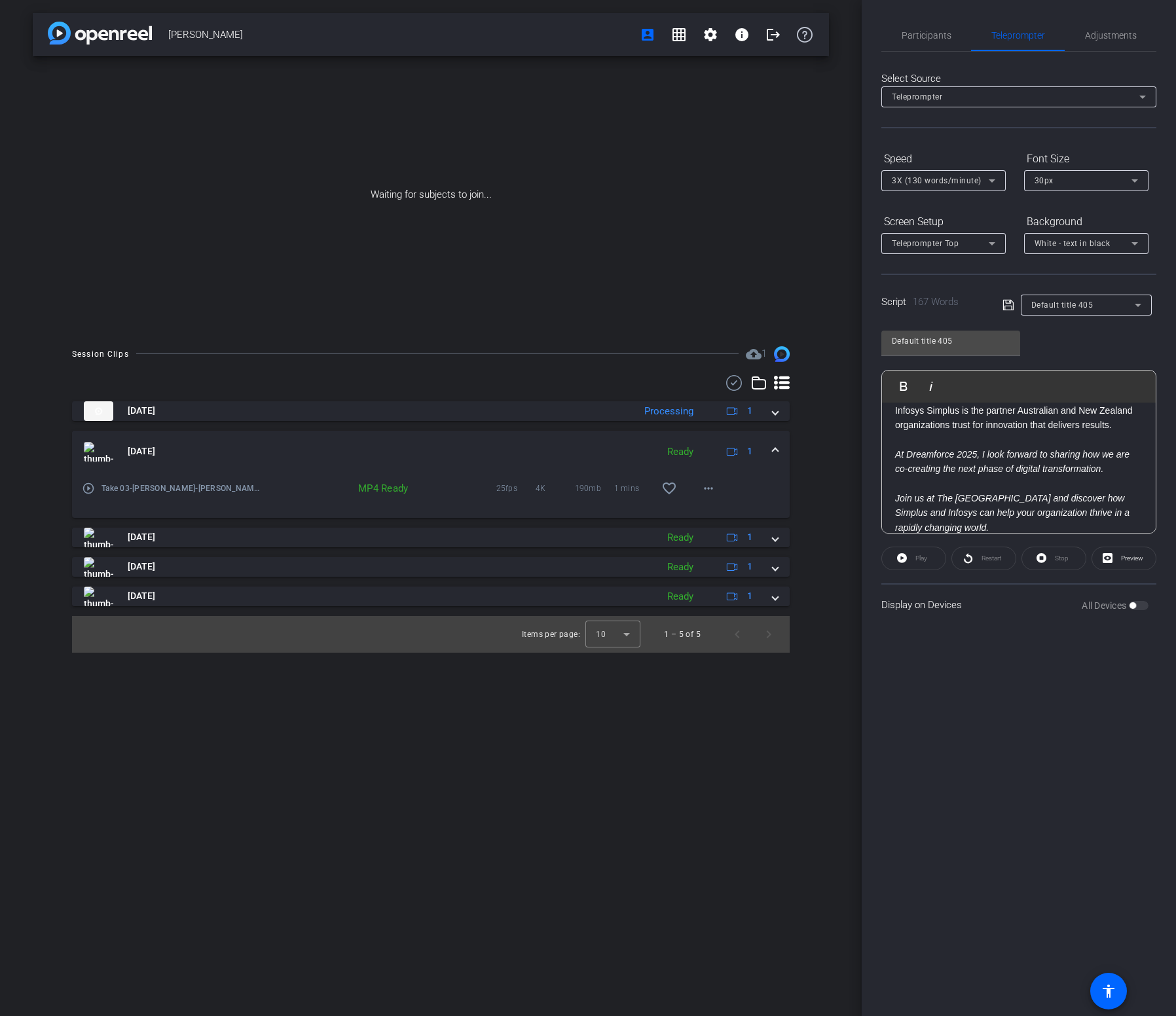
click at [516, 306] on div "Waiting for subjects to join..." at bounding box center [431, 195] width 796 height 277
